Goal: Find specific page/section: Find specific page/section

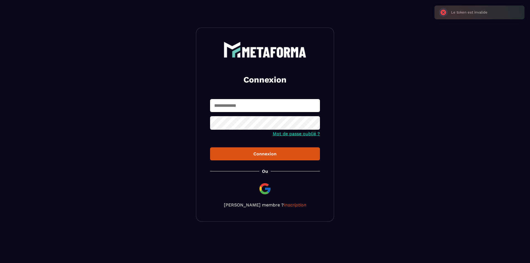
type input "**********"
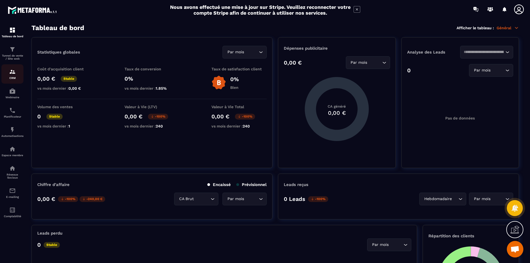
click at [11, 74] on img at bounding box center [12, 71] width 7 height 7
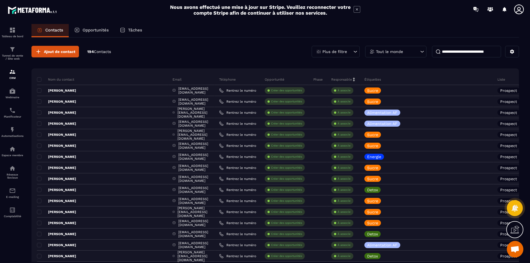
click at [345, 50] on p "Plus de filtre" at bounding box center [334, 52] width 25 height 4
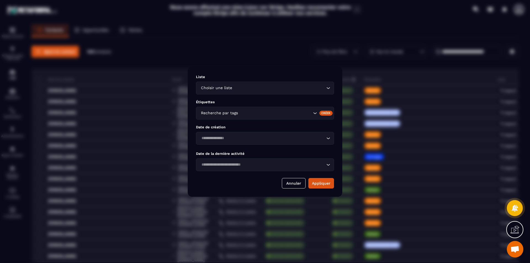
click at [231, 87] on div "Choisir une liste" at bounding box center [262, 88] width 126 height 6
click at [327, 88] on icon "Search for option" at bounding box center [328, 88] width 6 height 6
click at [327, 89] on icon "Search for option" at bounding box center [328, 88] width 6 height 6
click at [328, 91] on div "Choisir une liste Loading..." at bounding box center [265, 88] width 138 height 13
click at [252, 116] on input "Search for option" at bounding box center [275, 113] width 73 height 6
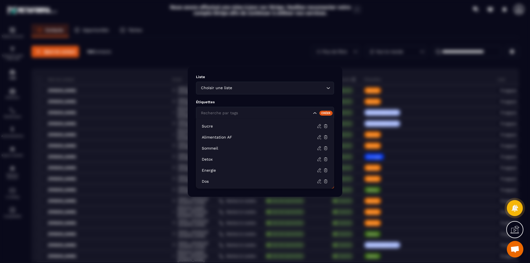
click at [314, 114] on icon "Search for option" at bounding box center [315, 113] width 6 height 6
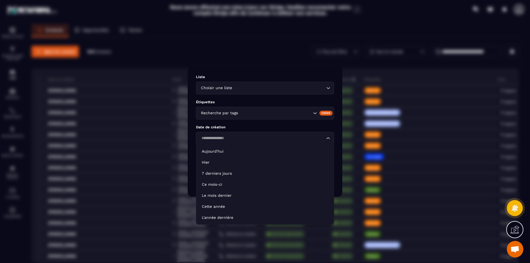
click at [330, 140] on icon "Search for option" at bounding box center [328, 139] width 6 height 6
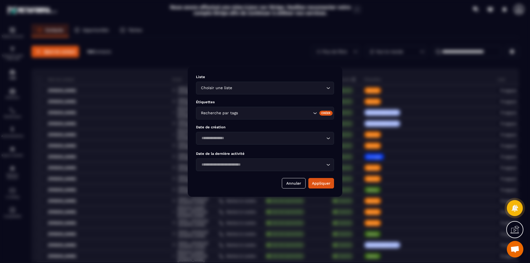
click at [330, 140] on icon "Search for option" at bounding box center [328, 139] width 6 height 6
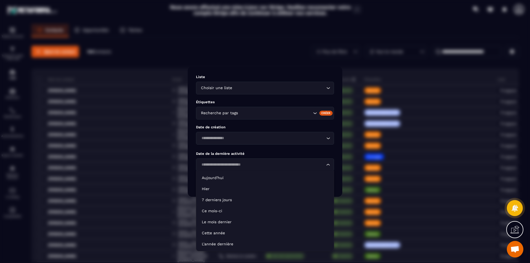
click at [327, 166] on icon "Search for option" at bounding box center [328, 165] width 6 height 6
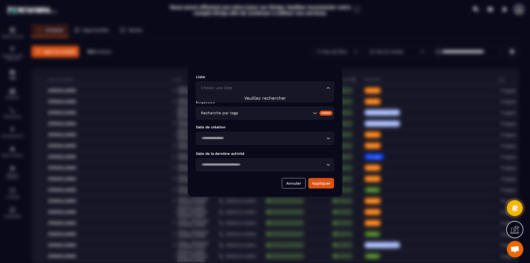
click at [328, 89] on icon "Search for option" at bounding box center [327, 88] width 3 height 2
click at [328, 89] on icon "Search for option" at bounding box center [328, 88] width 6 height 6
click at [328, 89] on icon "Search for option" at bounding box center [328, 88] width 3 height 2
type input "*******"
click at [326, 184] on button "Appliquer" at bounding box center [321, 183] width 26 height 10
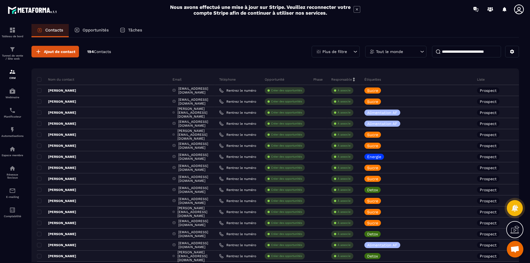
click at [477, 81] on p "Liste" at bounding box center [481, 79] width 8 height 4
click at [347, 50] on div "Plus de filtre" at bounding box center [336, 52] width 48 height 12
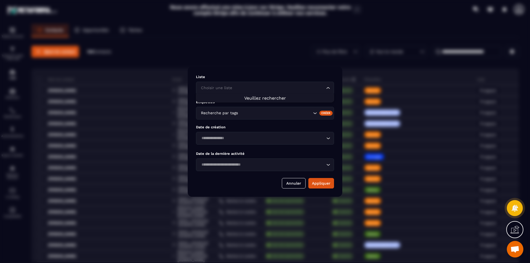
click at [246, 91] on div "Choisir une liste Loading..." at bounding box center [265, 88] width 138 height 13
click at [240, 89] on input "Search for option" at bounding box center [262, 88] width 125 height 6
type input "*******"
click at [240, 89] on input "*******" at bounding box center [262, 88] width 125 height 6
click at [210, 85] on input "*******" at bounding box center [262, 88] width 125 height 6
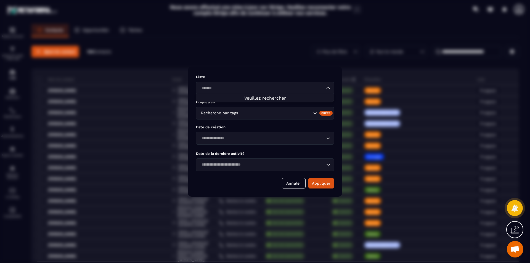
click at [210, 87] on input "*******" at bounding box center [262, 88] width 125 height 6
click at [217, 85] on div "Choisir une liste Loading..." at bounding box center [265, 88] width 138 height 13
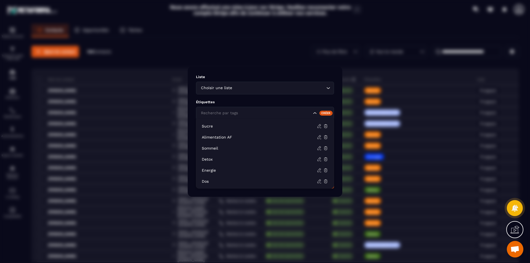
click at [314, 114] on icon "Search for option" at bounding box center [314, 113] width 3 height 2
click at [314, 113] on icon "Search for option" at bounding box center [315, 113] width 6 height 6
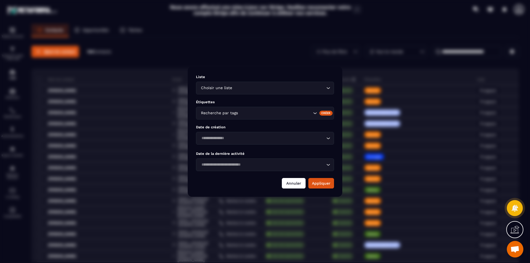
click at [299, 184] on button "Annuler" at bounding box center [294, 183] width 24 height 10
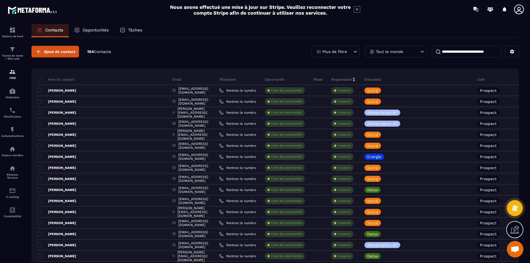
click at [393, 53] on p "Tout le monde" at bounding box center [389, 52] width 27 height 4
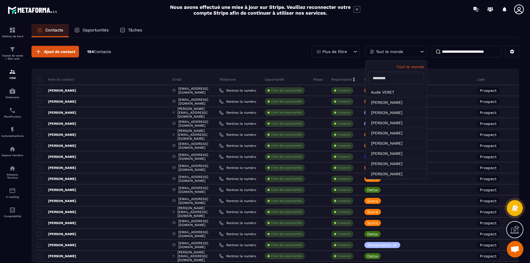
click at [394, 53] on p "Tout le monde" at bounding box center [389, 52] width 27 height 4
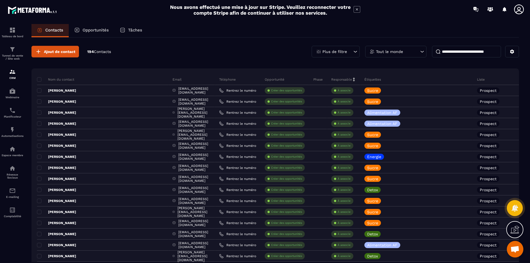
click at [460, 52] on input at bounding box center [466, 52] width 69 height 12
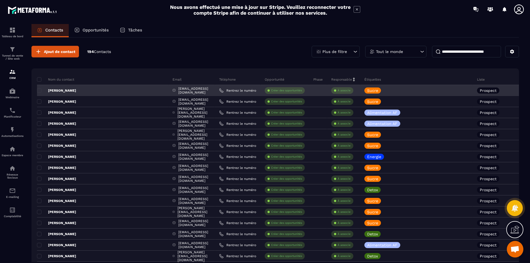
click at [477, 87] on div "Prospect" at bounding box center [488, 90] width 22 height 6
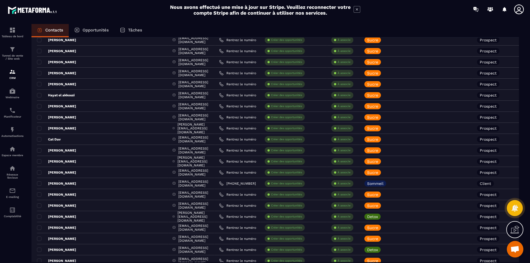
scroll to position [442, 0]
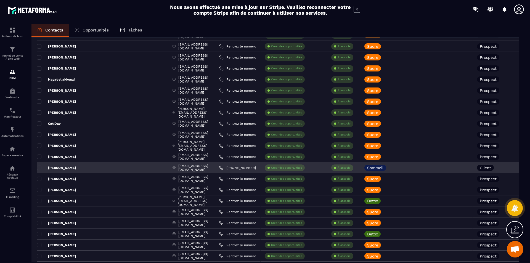
click at [91, 169] on div "[PERSON_NAME]" at bounding box center [102, 167] width 131 height 11
